Goal: Task Accomplishment & Management: Use online tool/utility

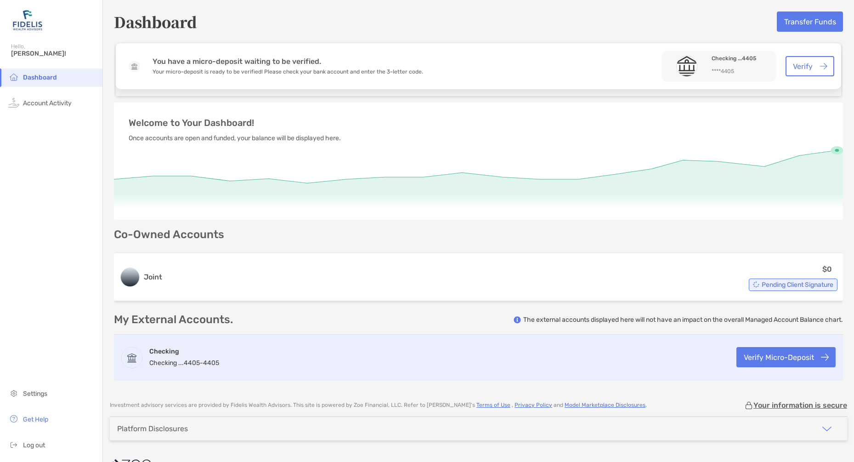
click at [761, 357] on button "Verify Micro-Deposit" at bounding box center [785, 357] width 99 height 20
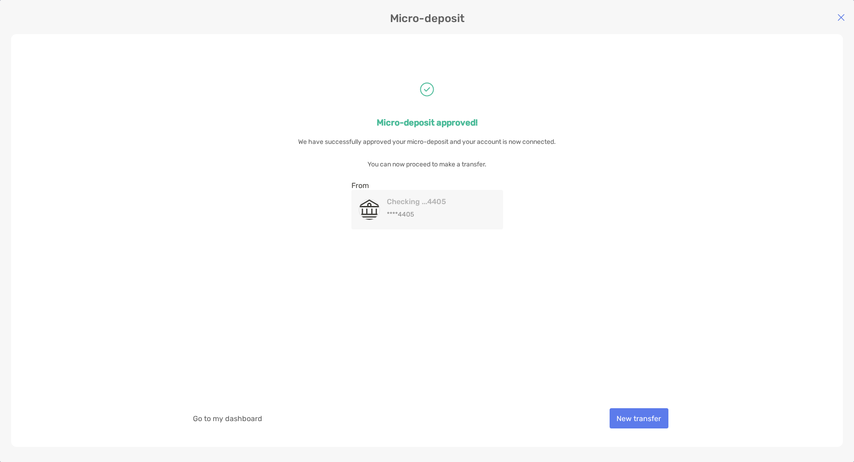
click at [841, 19] on img at bounding box center [841, 17] width 7 height 7
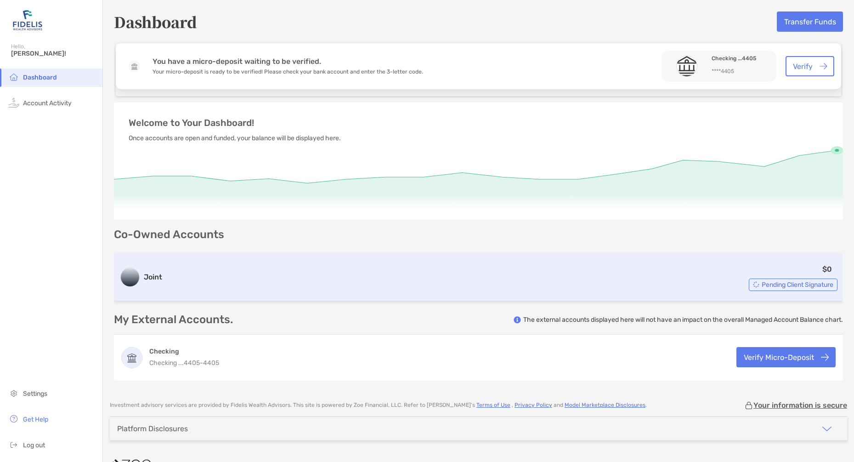
scroll to position [2, 0]
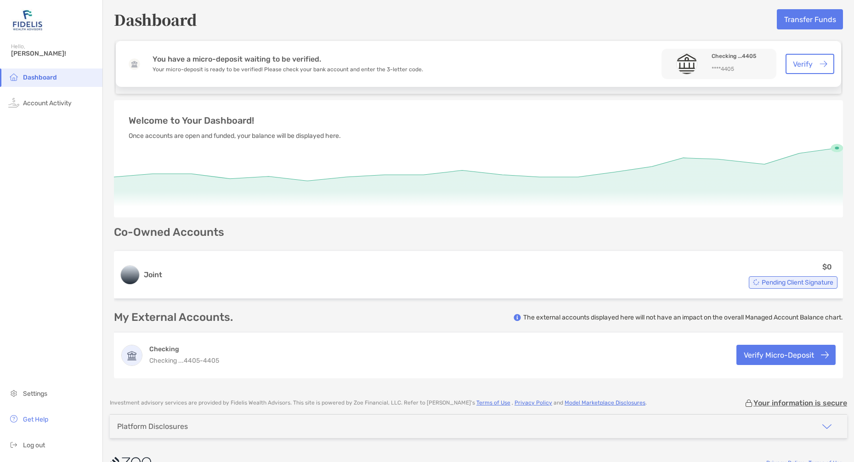
click at [837, 148] on circle at bounding box center [837, 148] width 4 height 3
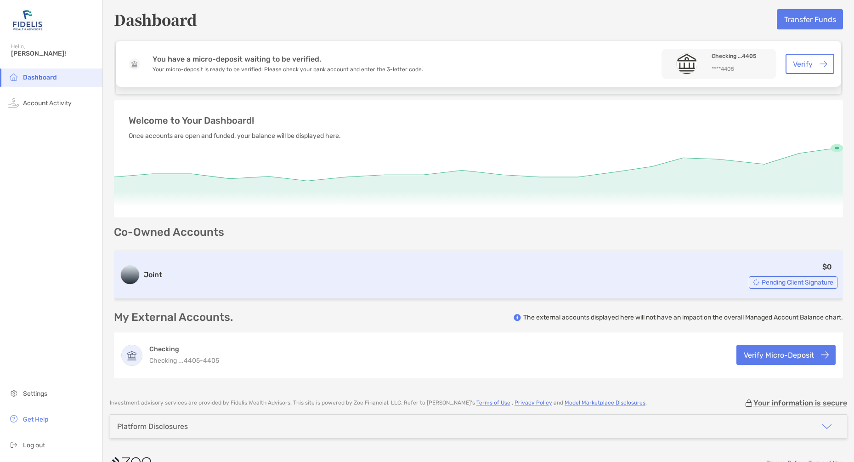
click at [775, 277] on div "Pending Client Signature" at bounding box center [793, 282] width 89 height 12
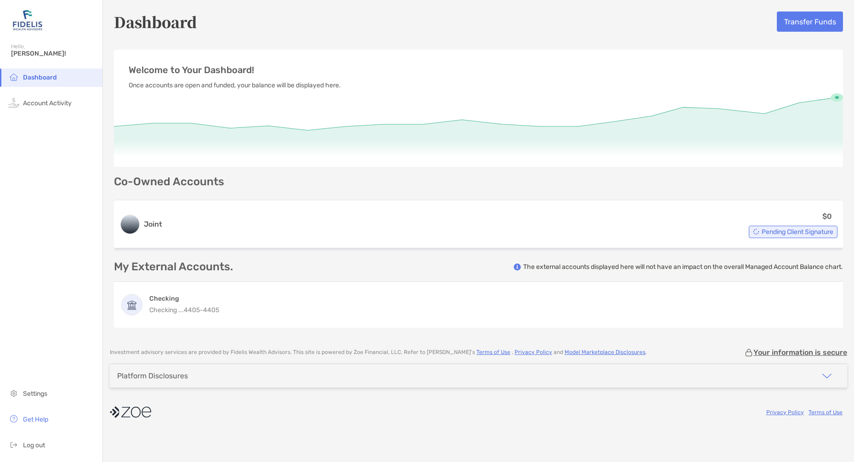
click at [816, 21] on button "Transfer Funds" at bounding box center [810, 21] width 66 height 20
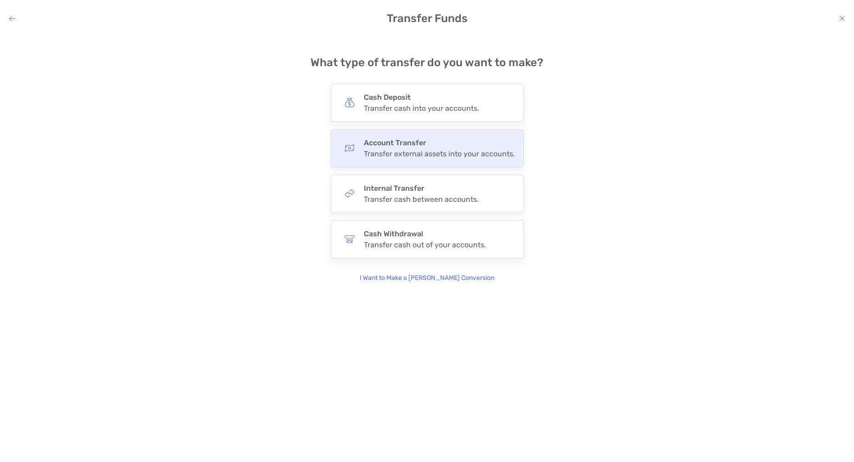
click at [425, 152] on div "Transfer external assets into your accounts." at bounding box center [439, 153] width 151 height 9
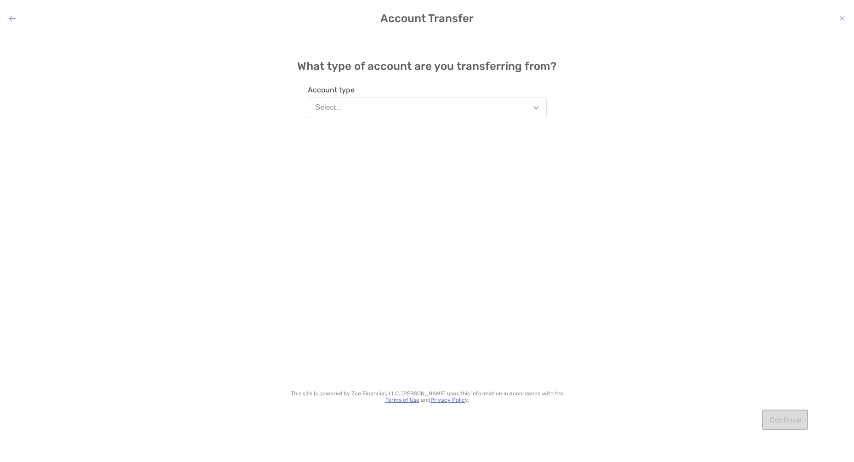
click at [359, 109] on button "Select..." at bounding box center [427, 107] width 239 height 21
click at [629, 156] on div "What type of account are you transferring from? Account type Select... Benefici…" at bounding box center [427, 241] width 854 height 414
click at [533, 106] on img "modal" at bounding box center [536, 107] width 6 height 3
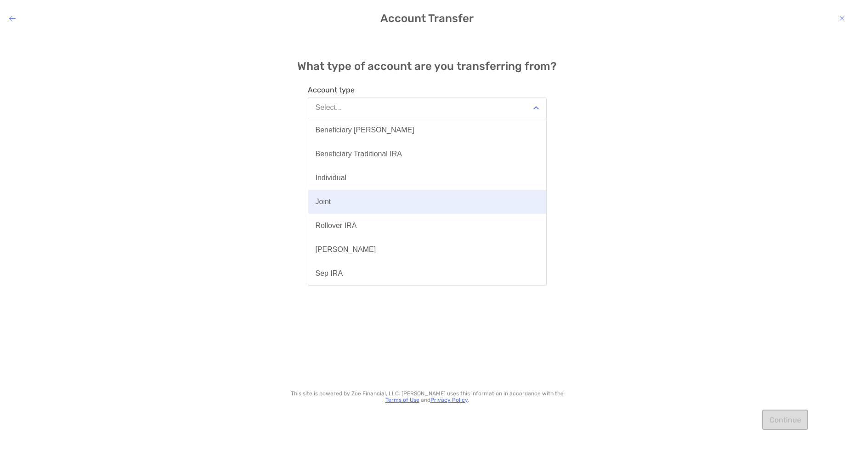
click at [323, 202] on div "Joint" at bounding box center [324, 202] width 16 height 8
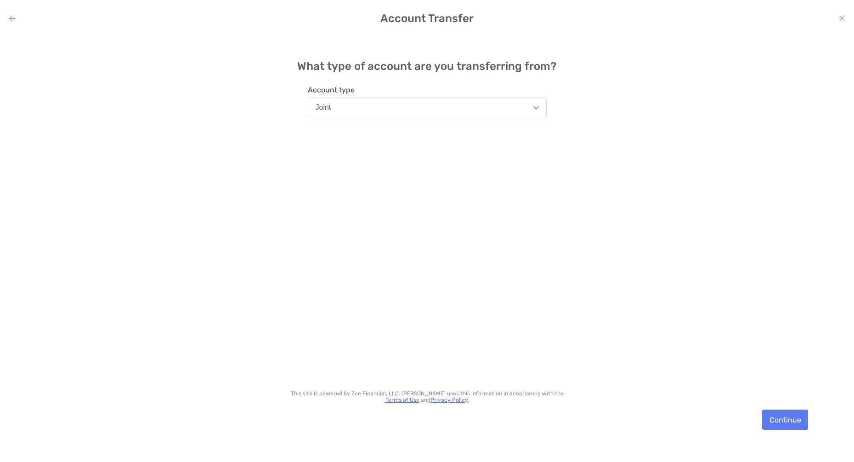
click at [778, 430] on div "What type of account are you transferring from? Account type Joint This site is…" at bounding box center [427, 241] width 854 height 414
click at [780, 420] on button "Continue" at bounding box center [785, 419] width 46 height 20
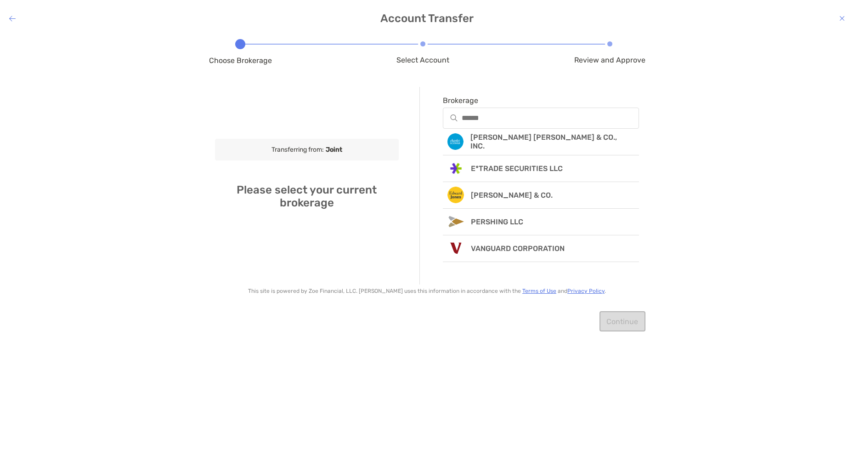
click at [841, 19] on icon "modal" at bounding box center [842, 18] width 6 height 7
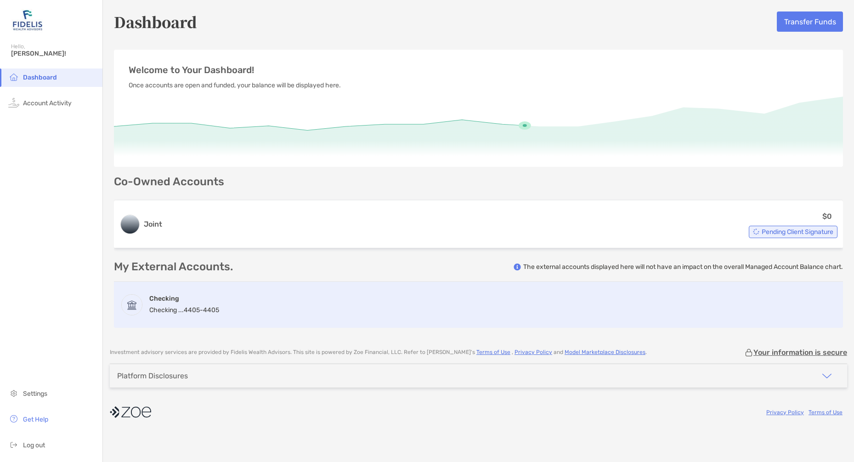
click at [238, 302] on div "Checking Checking ...4405 - 4405" at bounding box center [478, 305] width 729 height 46
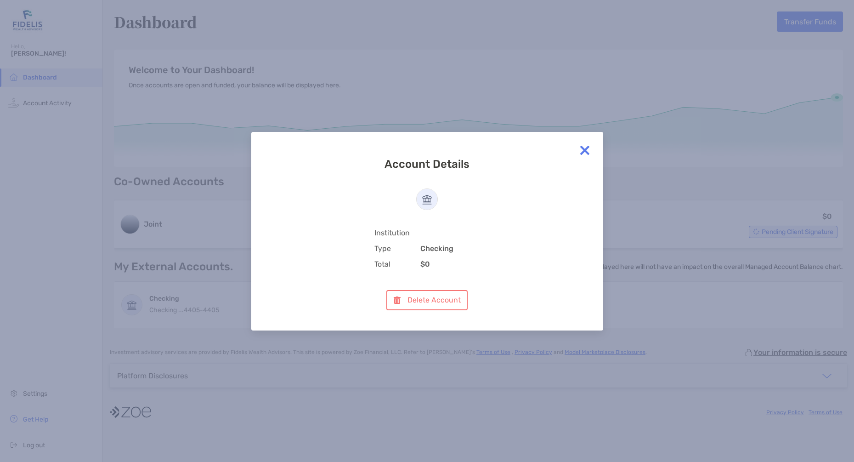
click at [588, 150] on img at bounding box center [585, 150] width 18 height 18
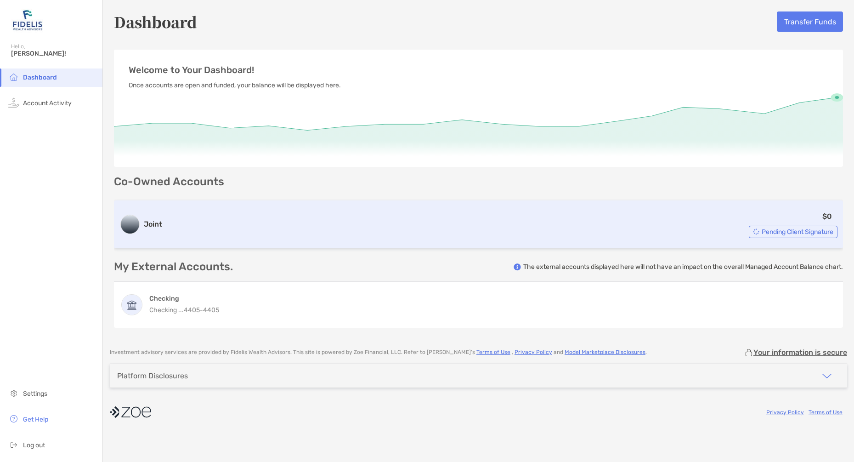
click at [799, 232] on span "Pending Client Signature" at bounding box center [798, 231] width 72 height 5
